Goal: Task Accomplishment & Management: Complete application form

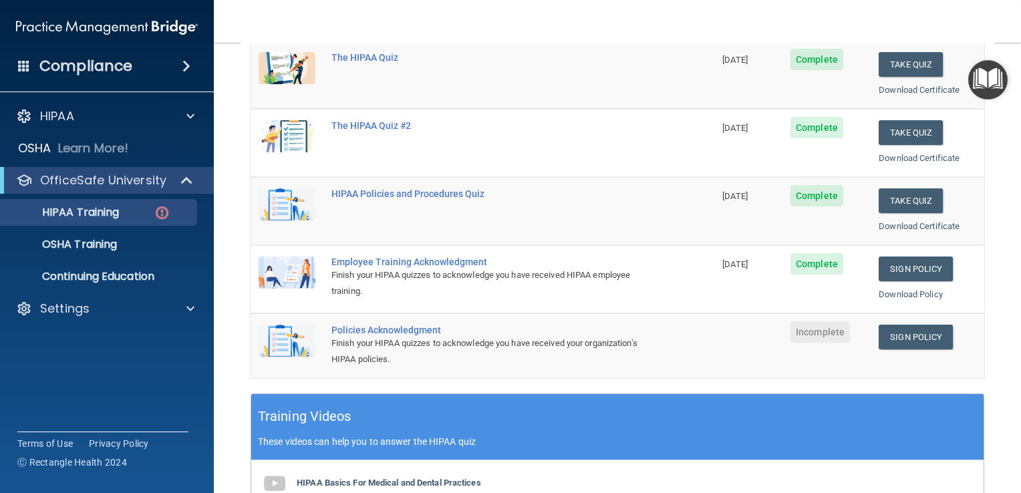
scroll to position [194, 0]
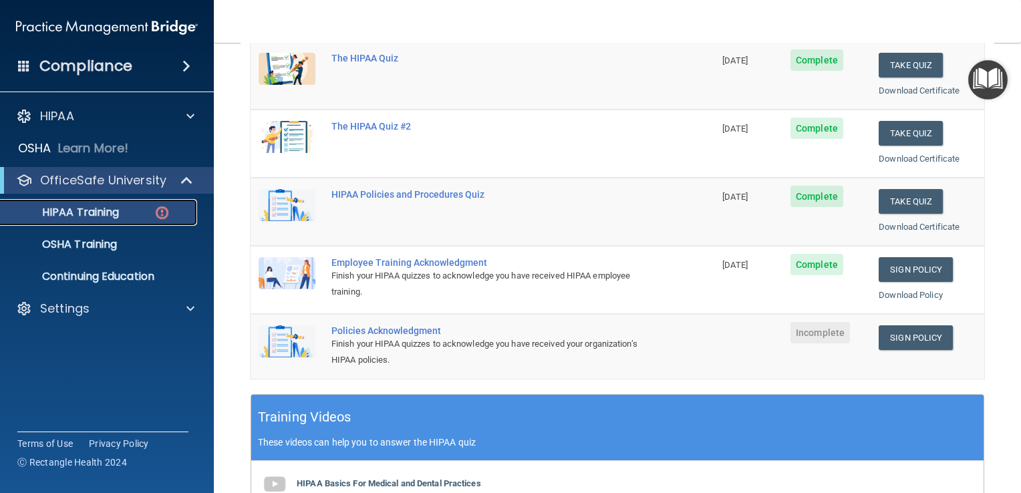
click at [155, 210] on img at bounding box center [162, 212] width 17 height 17
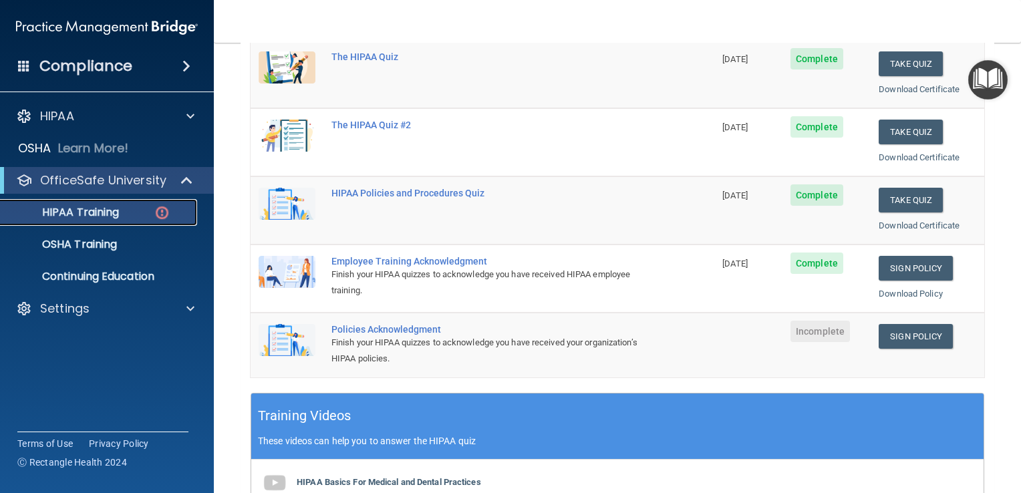
scroll to position [214, 0]
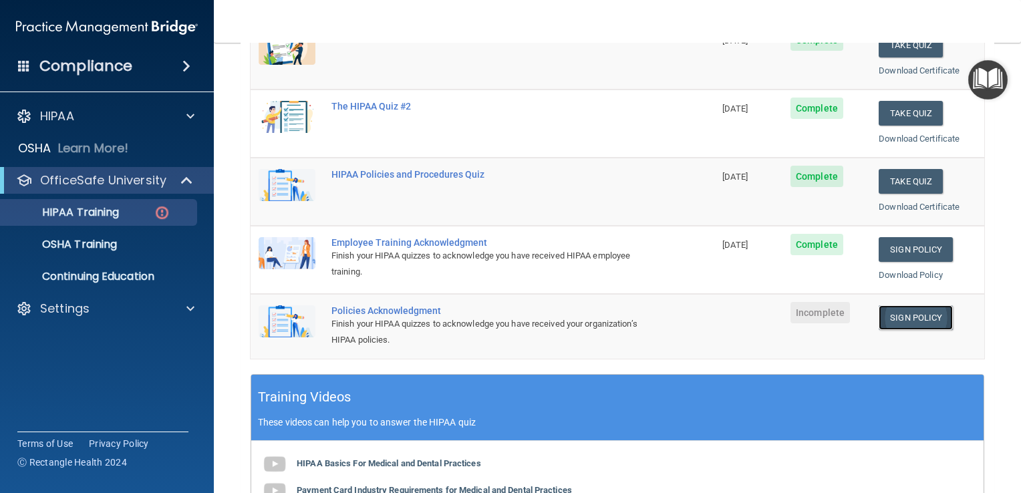
click at [904, 309] on link "Sign Policy" at bounding box center [916, 317] width 74 height 25
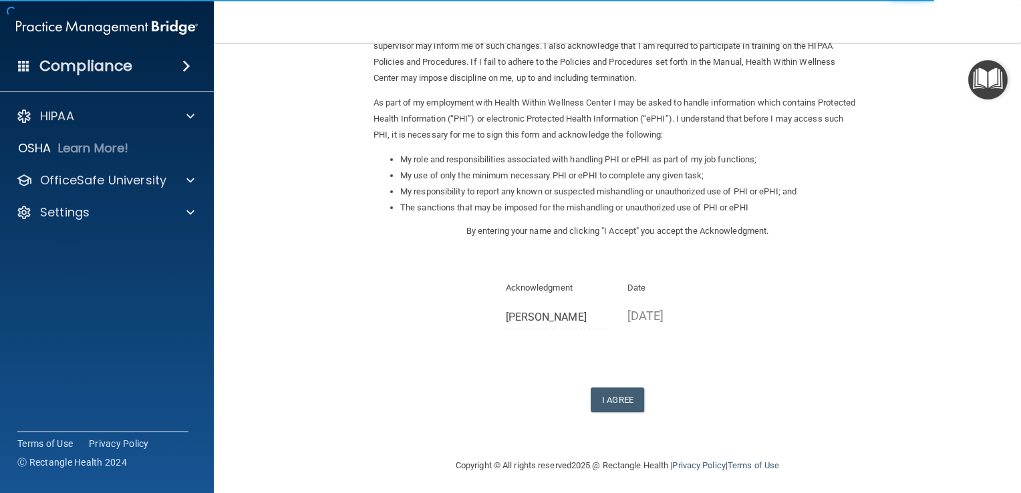
scroll to position [118, 0]
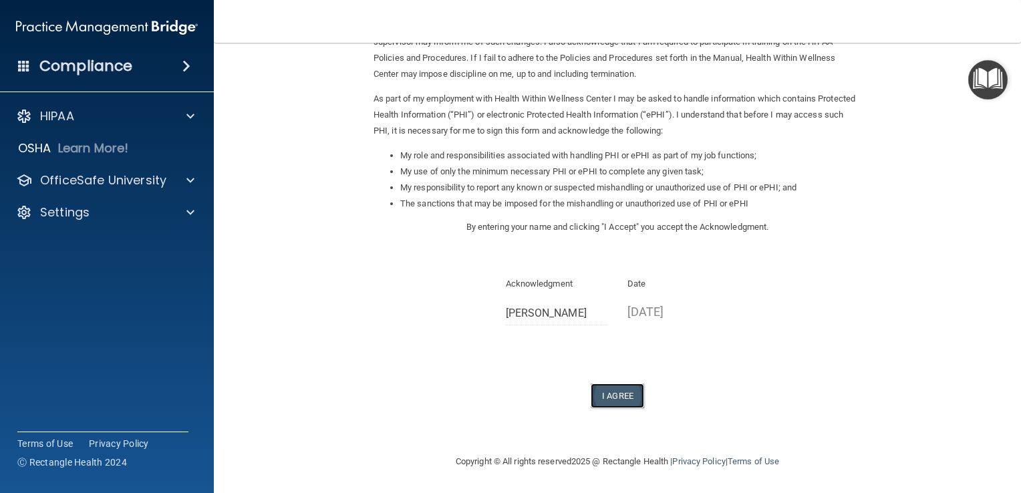
click at [612, 389] on button "I Agree" at bounding box center [617, 396] width 53 height 25
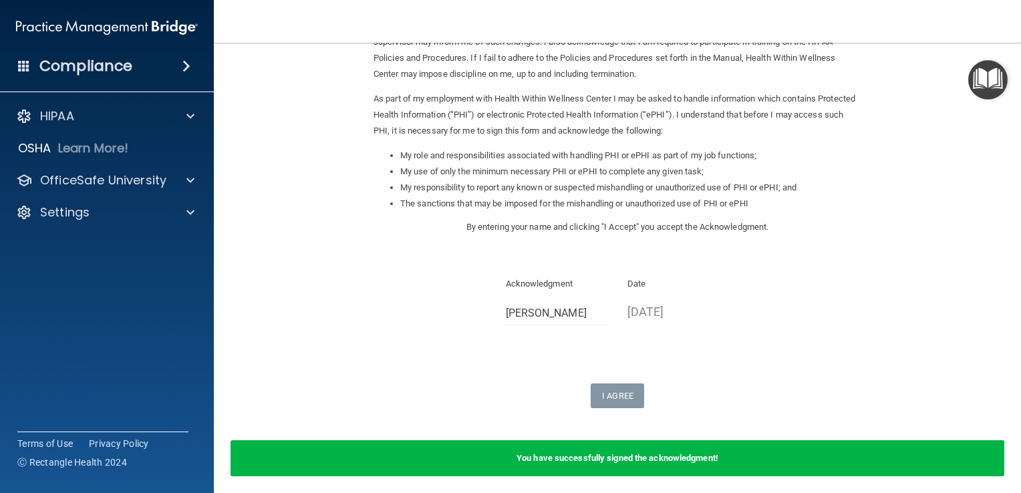
scroll to position [0, 0]
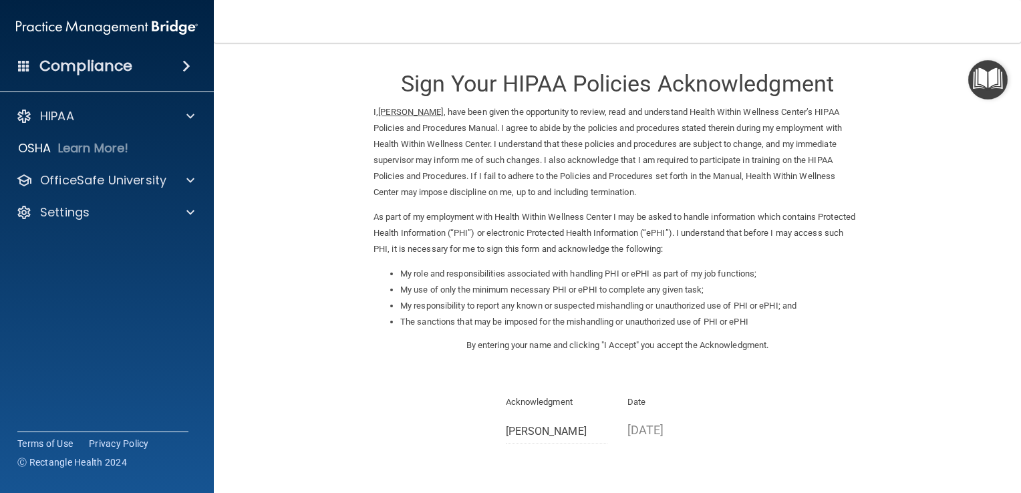
click at [986, 87] on img "Open Resource Center" at bounding box center [987, 79] width 39 height 39
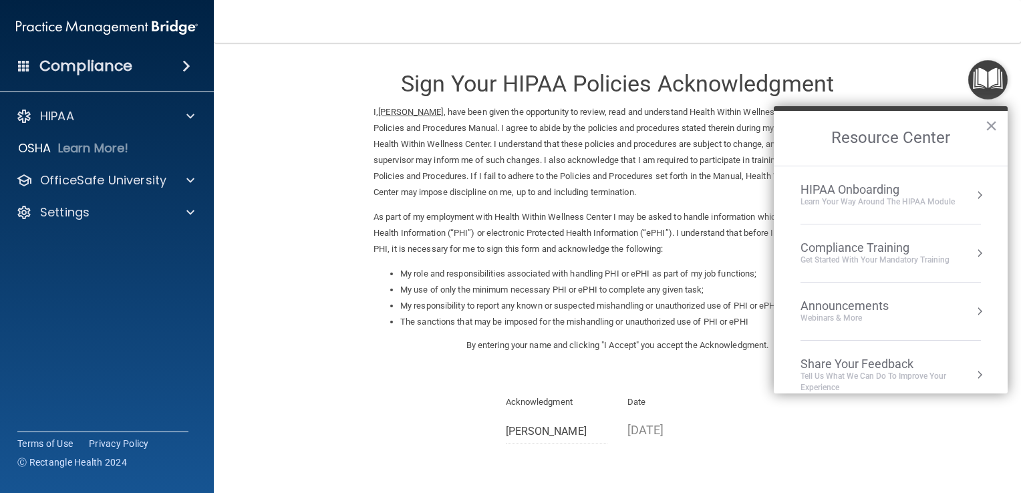
click at [873, 210] on li "HIPAA Onboarding Learn Your Way around the HIPAA module" at bounding box center [891, 195] width 180 height 58
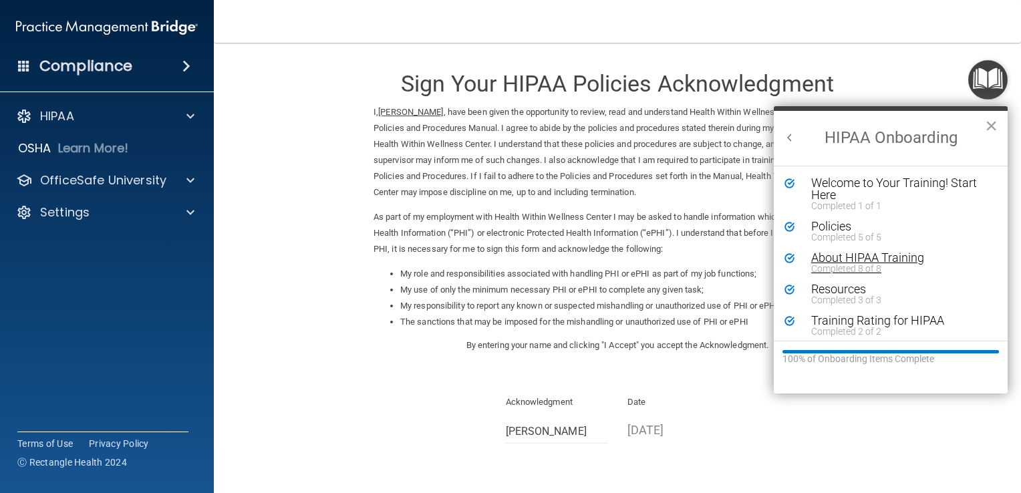
scroll to position [5, 0]
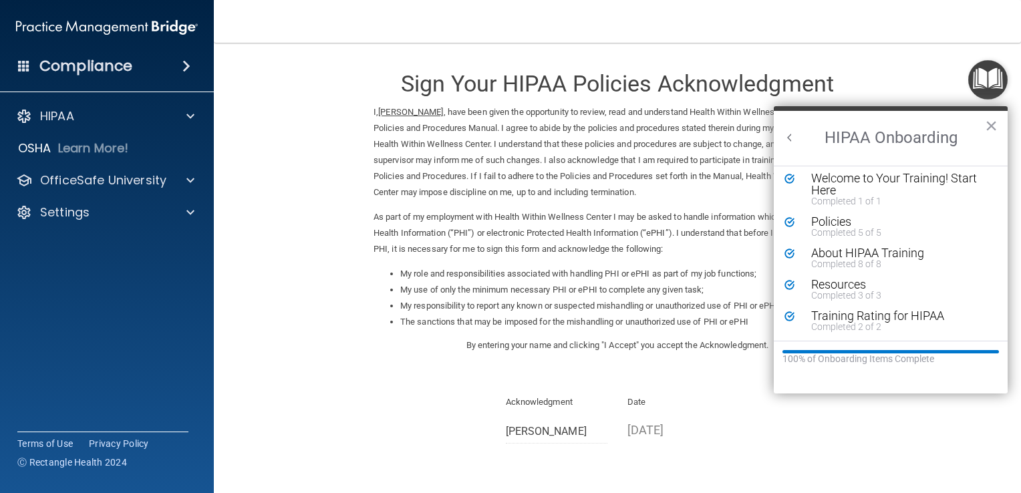
click at [867, 67] on form "Sign Your HIPAA Policies Acknowledgment I, Gissel Espinoza , have been given th…" at bounding box center [618, 333] width 754 height 555
